Goal: Transaction & Acquisition: Purchase product/service

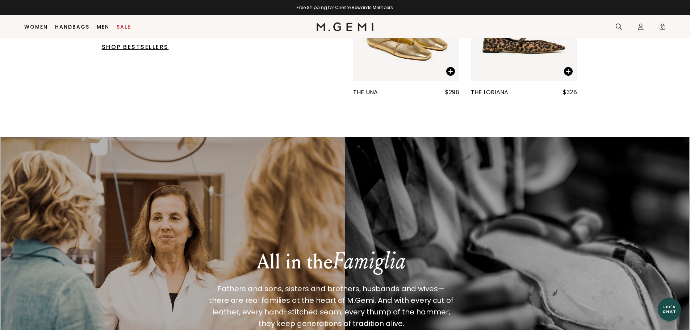
scroll to position [564, 0]
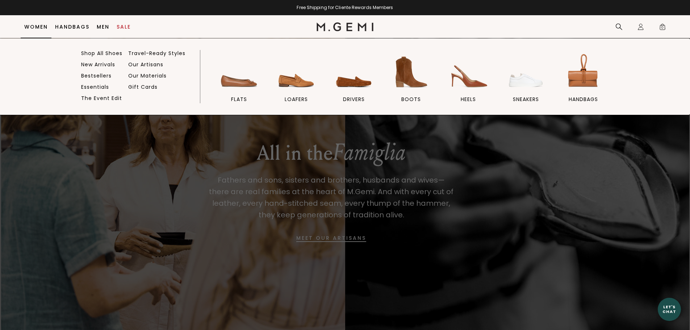
click at [36, 27] on link "Women" at bounding box center [36, 27] width 24 height 6
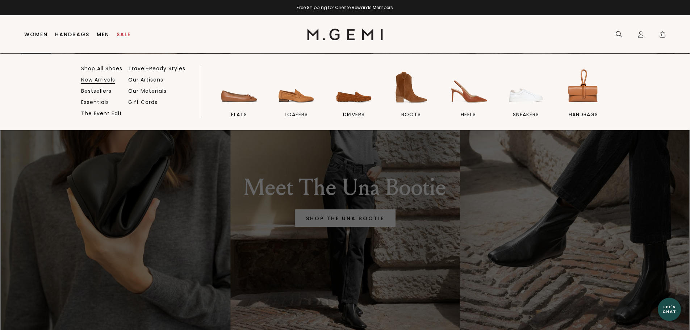
click at [92, 79] on link "New Arrivals" at bounding box center [98, 79] width 34 height 7
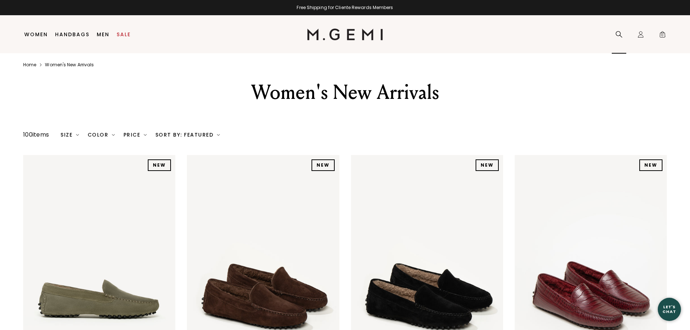
click at [619, 35] on icon at bounding box center [618, 34] width 7 height 7
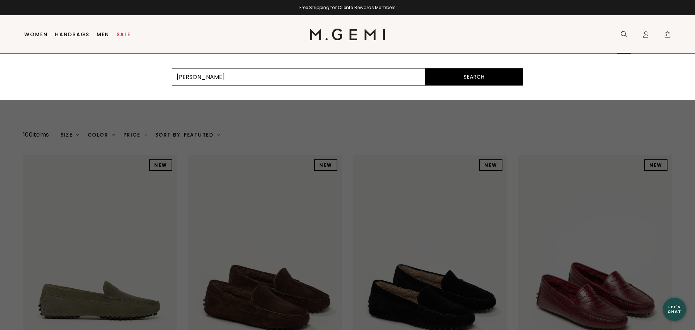
type input "[PERSON_NAME]"
click at [426, 68] on button "Search" at bounding box center [475, 76] width 98 height 17
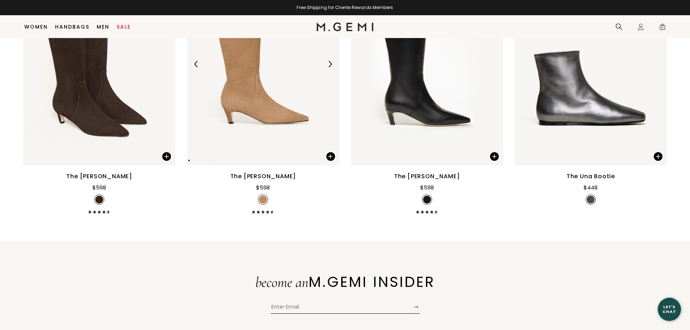
scroll to position [202, 0]
